Goal: Find specific page/section: Locate a particular part of the current website

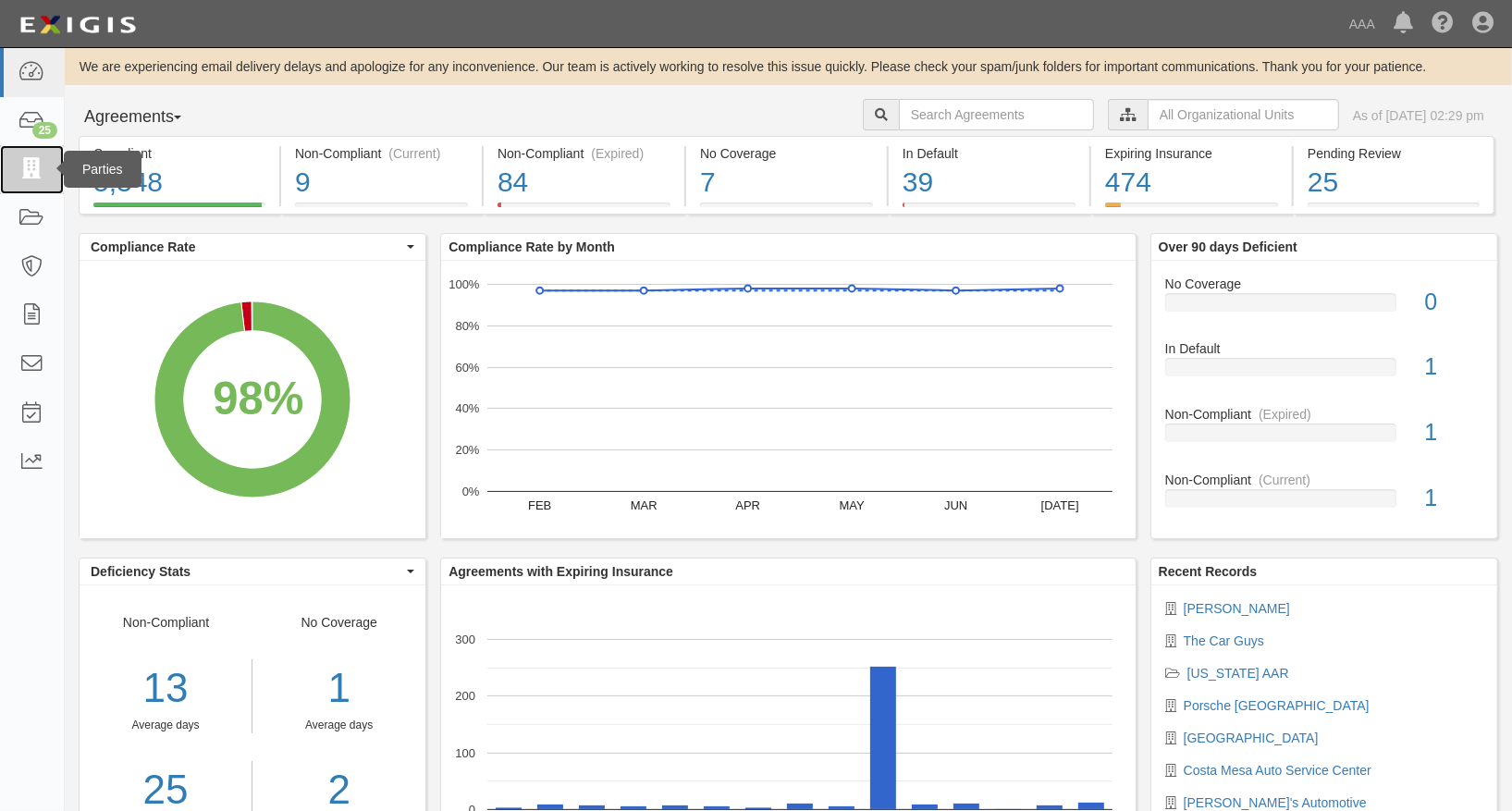
click at [36, 179] on icon at bounding box center [30, 170] width 26 height 21
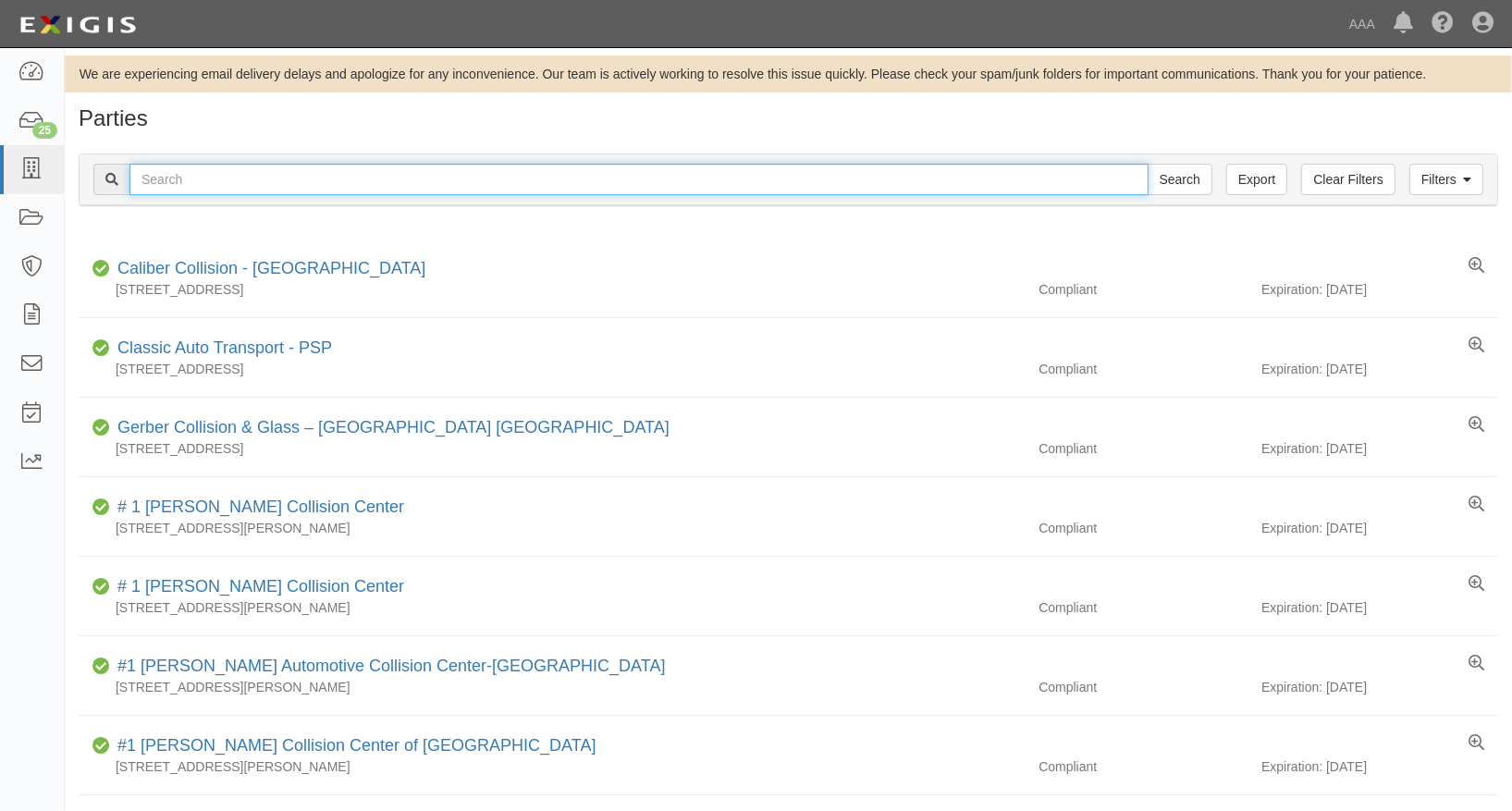
click at [268, 179] on input "text" at bounding box center [639, 179] width 1019 height 31
type input "19760"
click at [1148, 163] on input "Search" at bounding box center [1180, 179] width 65 height 31
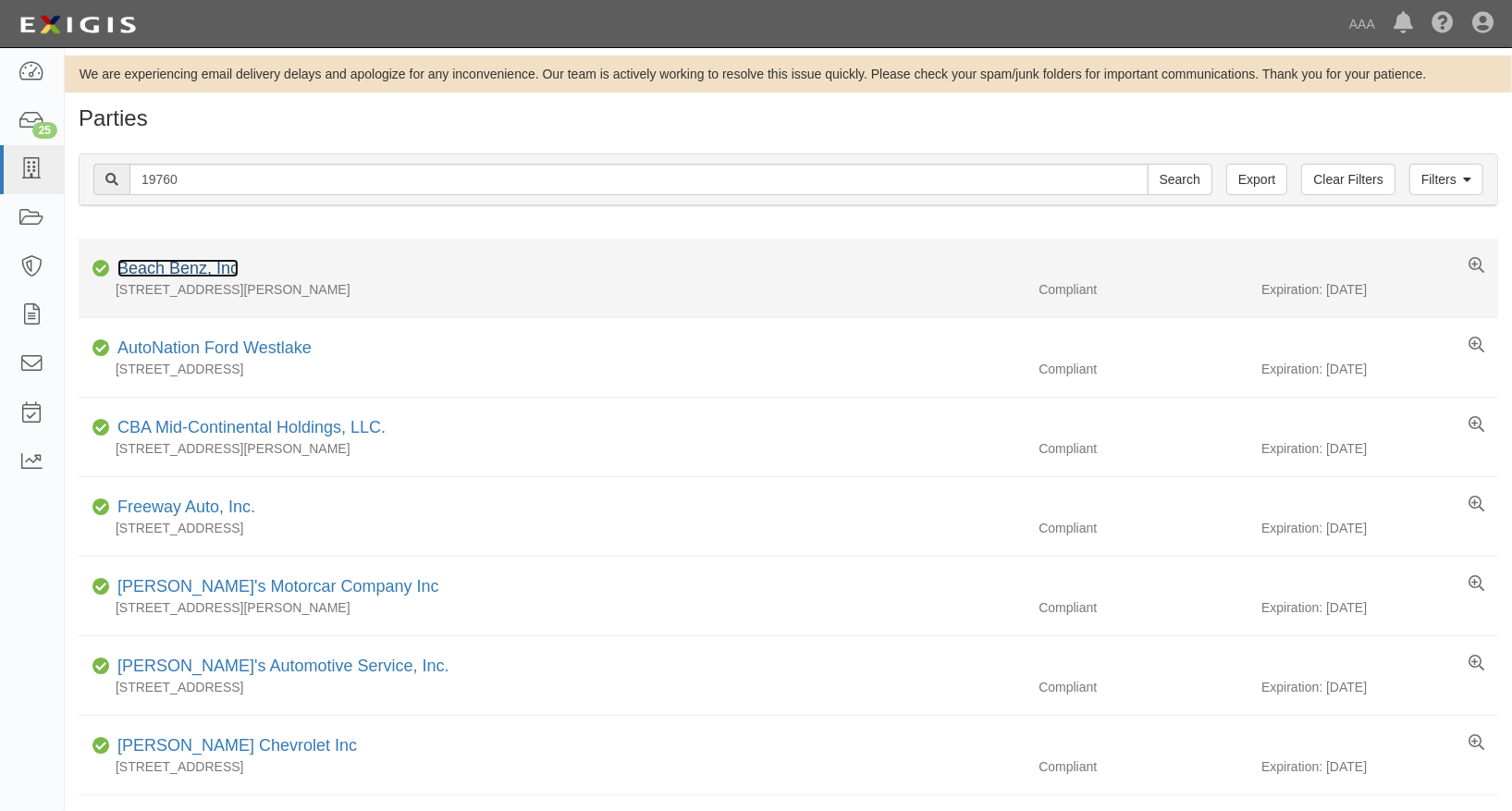
click at [192, 267] on link "Beach Benz, Inc" at bounding box center [178, 268] width 121 height 18
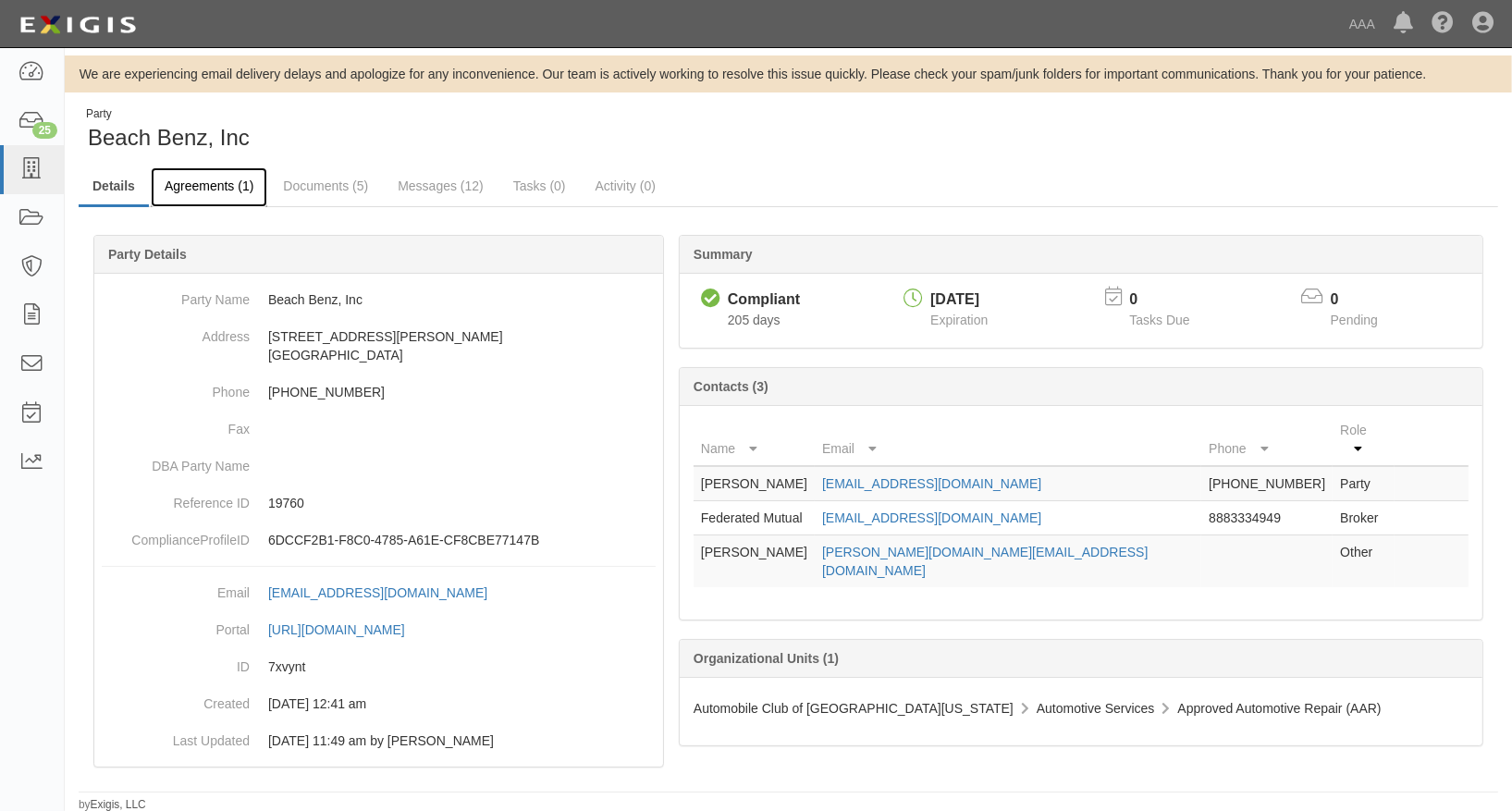
click at [207, 184] on link "Agreements (1)" at bounding box center [209, 187] width 117 height 40
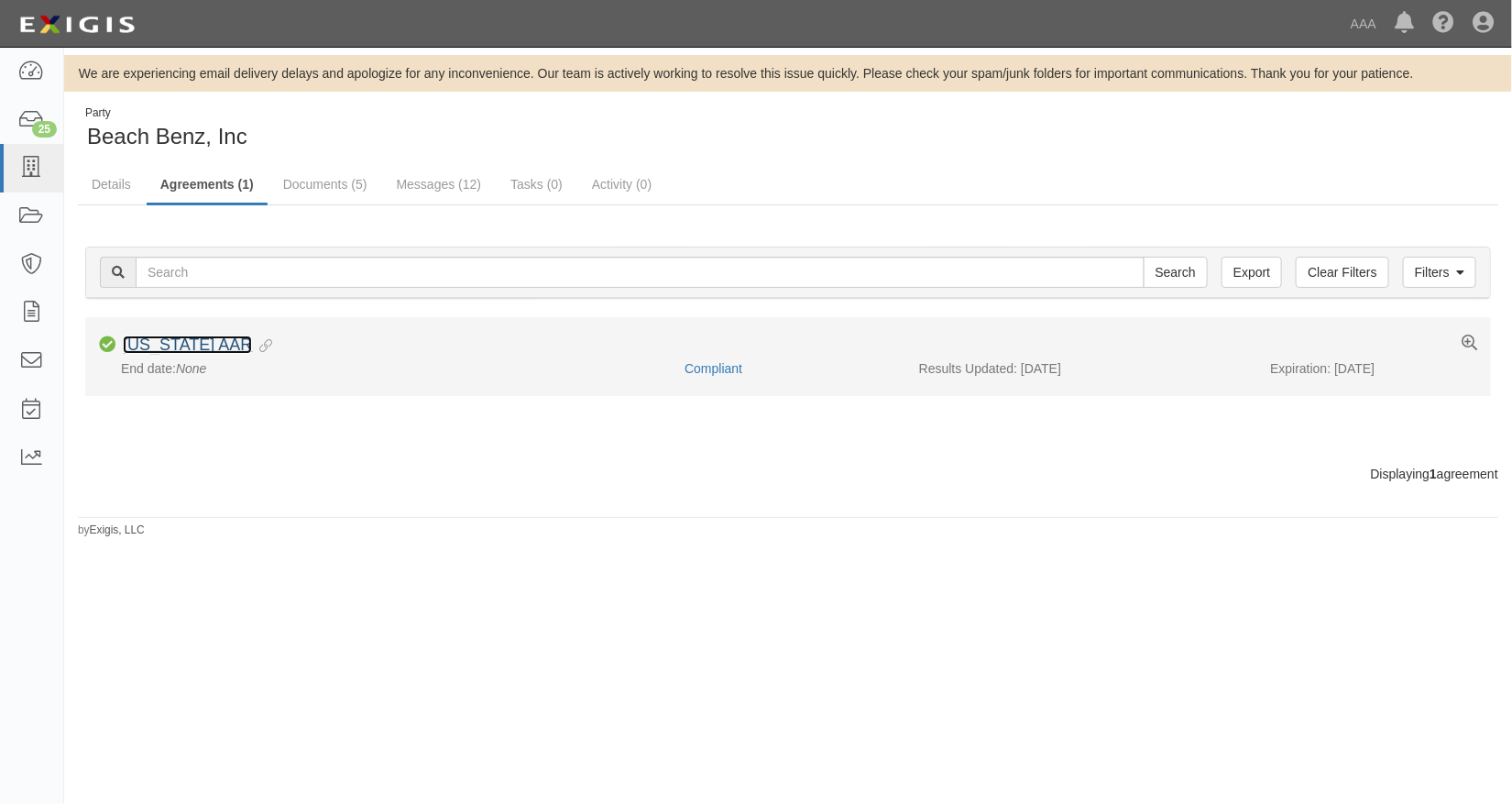
click at [180, 346] on link "[US_STATE] AAR" at bounding box center [187, 345] width 129 height 18
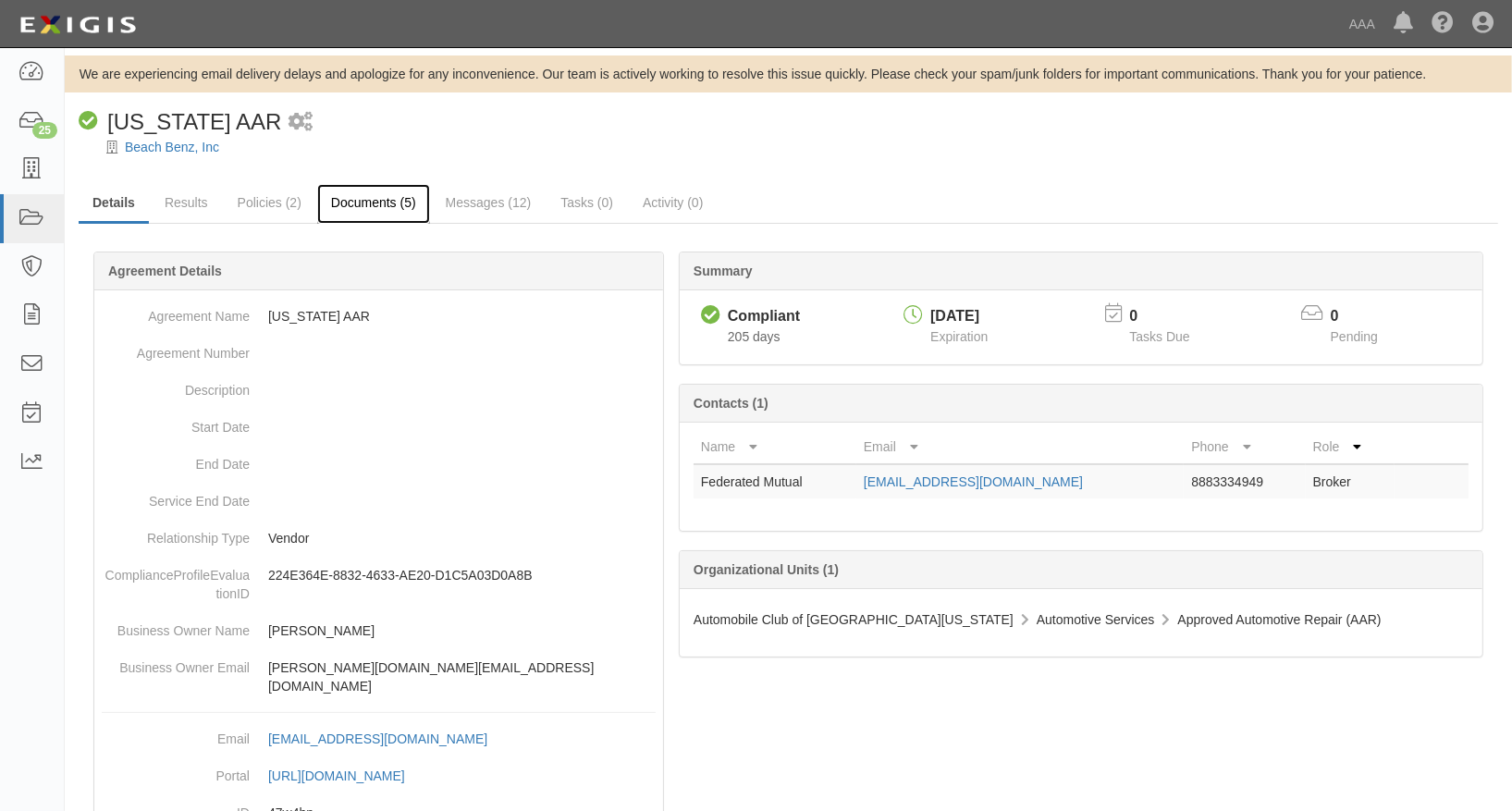
click at [333, 198] on link "Documents (5)" at bounding box center [373, 204] width 113 height 40
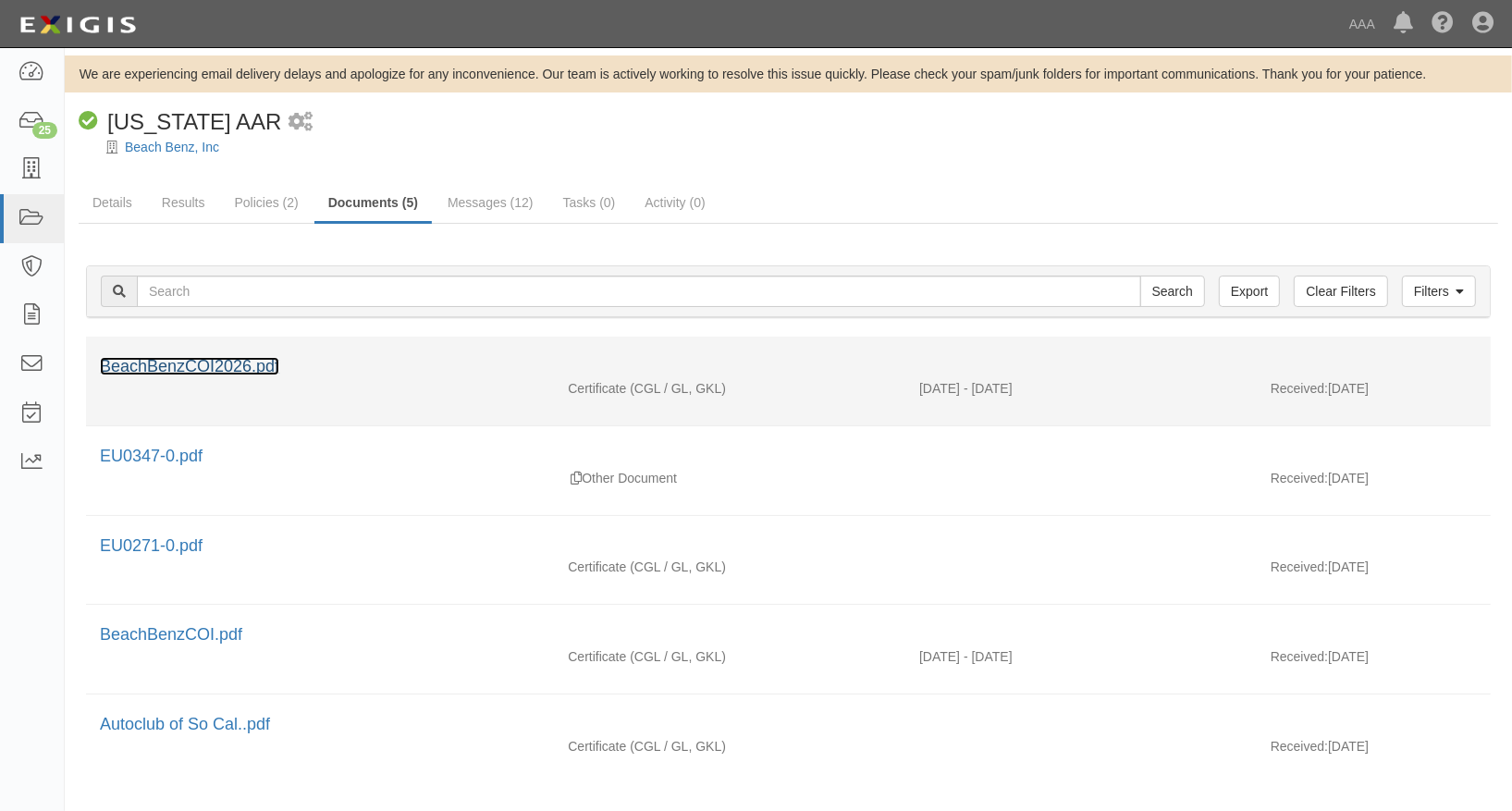
click at [177, 362] on link "BeachBenzCOI2026.pdf" at bounding box center [189, 366] width 179 height 18
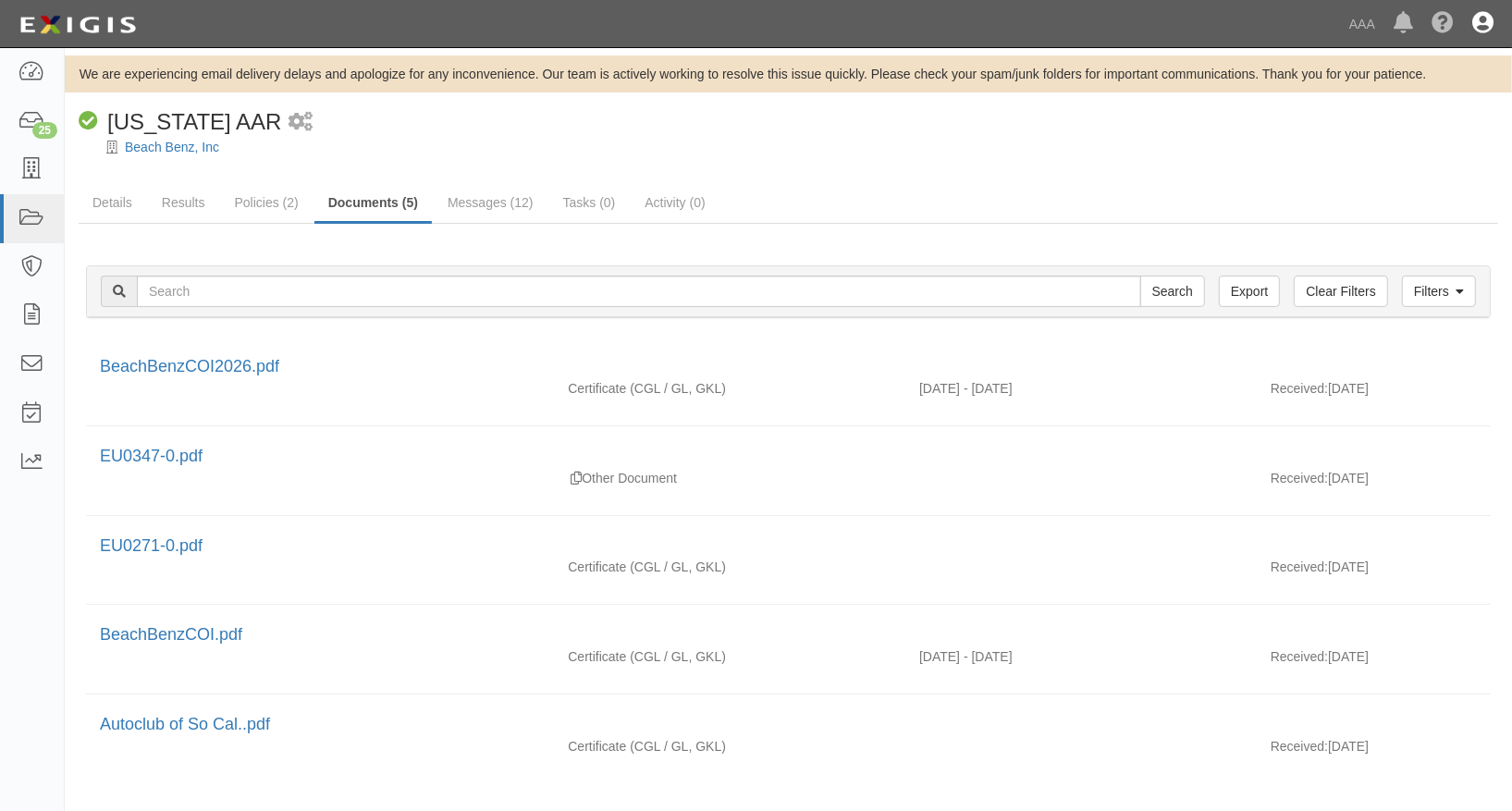
click at [1486, 26] on icon at bounding box center [1483, 24] width 21 height 22
click at [1389, 113] on link "Sign Out" at bounding box center [1428, 107] width 146 height 37
